Goal: Task Accomplishment & Management: Complete application form

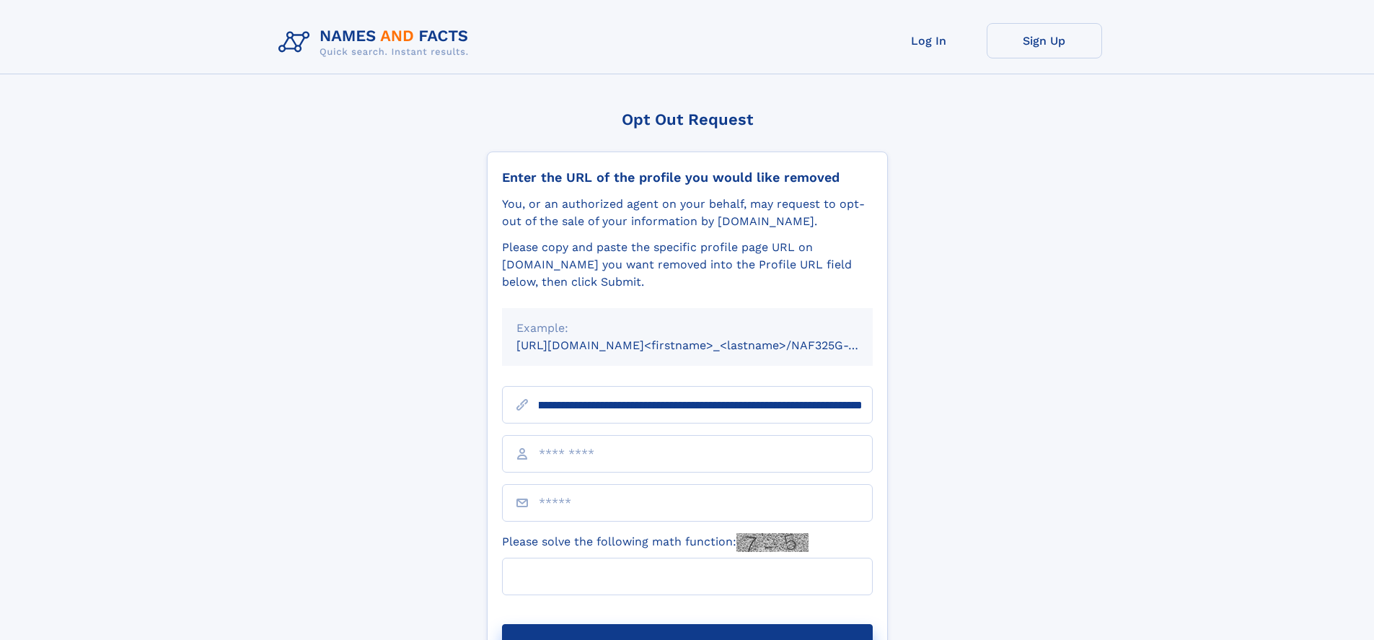
scroll to position [0, 162]
type input "**********"
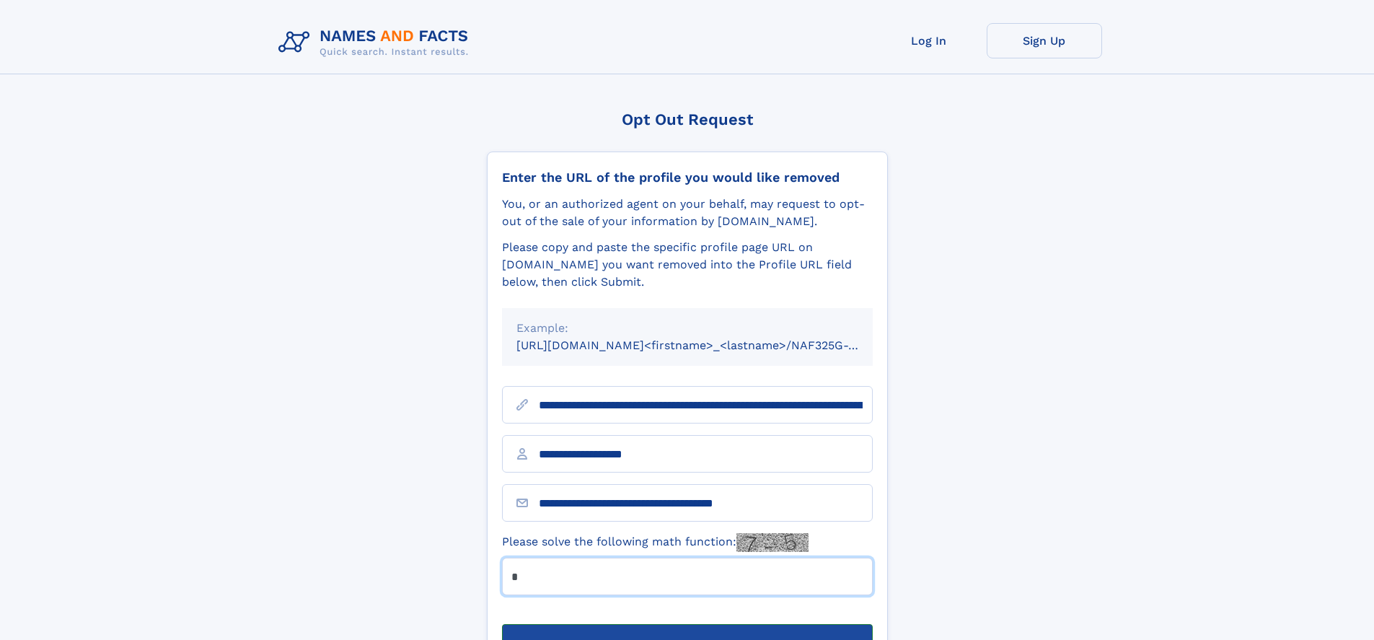
type input "*"
click at [687, 624] on button "Submit Opt Out Request" at bounding box center [687, 647] width 371 height 46
